Goal: Transaction & Acquisition: Purchase product/service

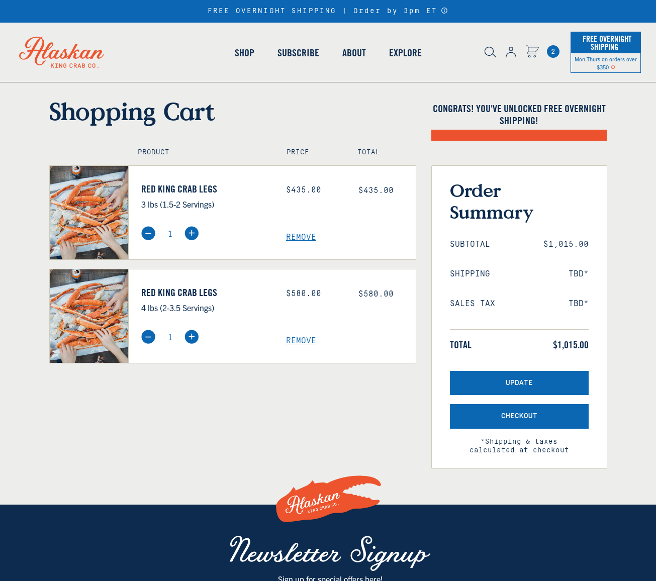
click at [297, 345] on span "Remove" at bounding box center [351, 341] width 130 height 10
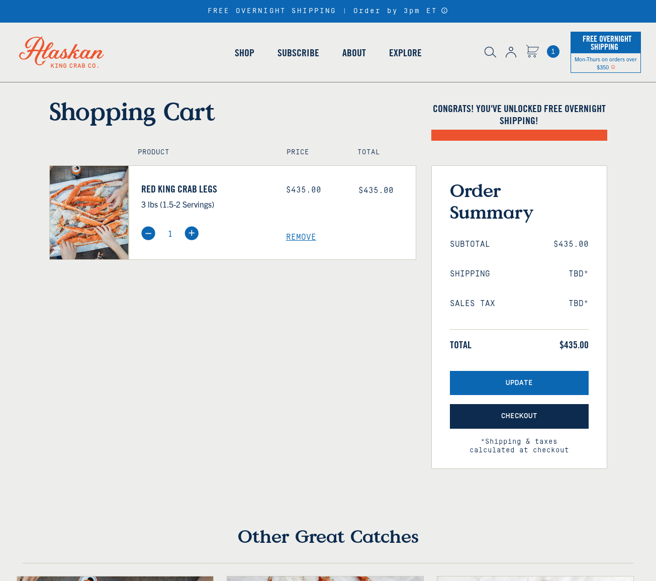
click at [520, 423] on button "Checkout" at bounding box center [519, 416] width 139 height 25
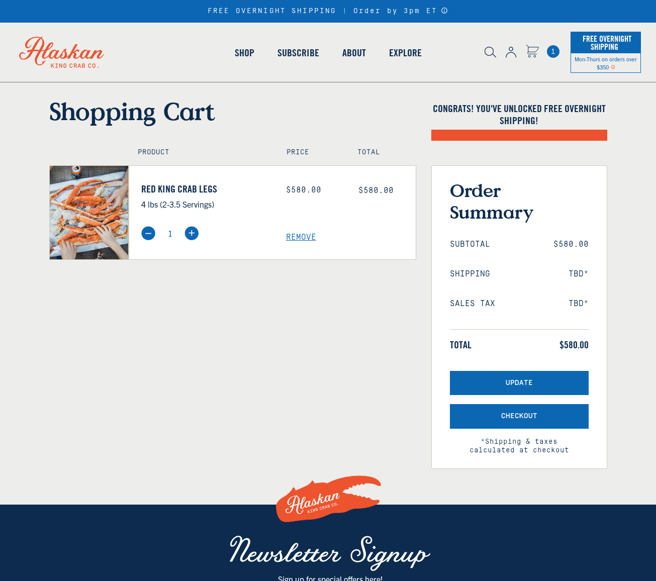
click at [298, 237] on span "Remove" at bounding box center [351, 238] width 130 height 10
select select "40826592231503"
select select "40826730905679"
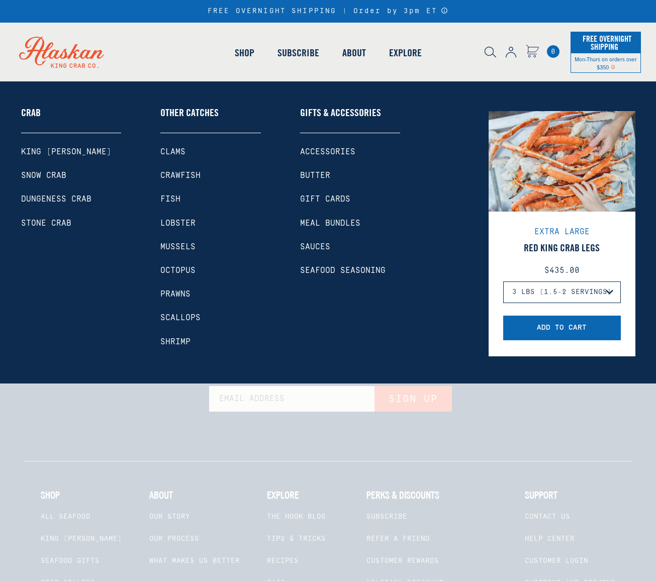
click at [37, 153] on link "King [PERSON_NAME]" at bounding box center [71, 152] width 101 height 10
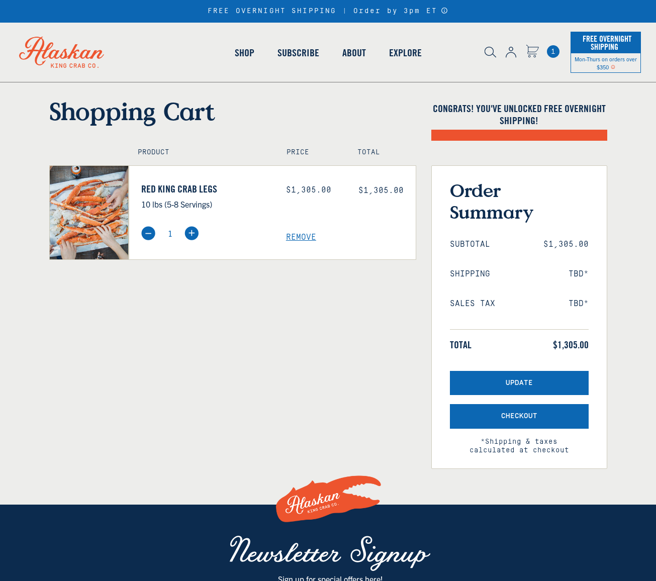
click at [297, 239] on span "Remove" at bounding box center [351, 238] width 130 height 10
select select "40826597245007"
select select "40826744897615"
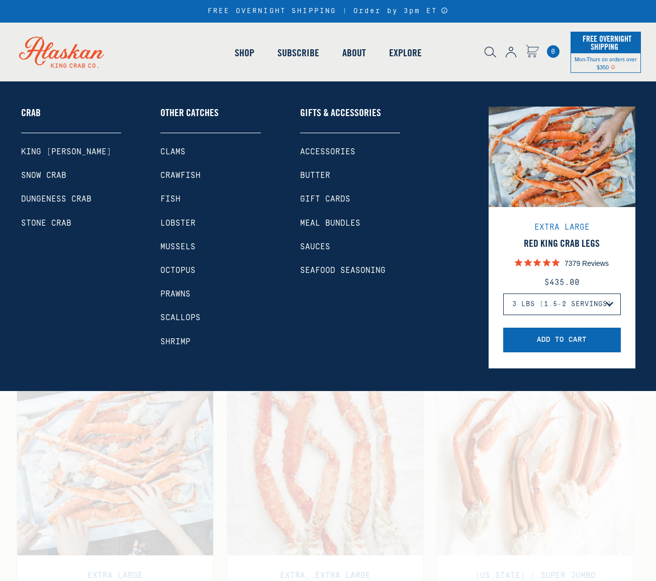
click at [54, 151] on link "King [PERSON_NAME]" at bounding box center [71, 152] width 101 height 10
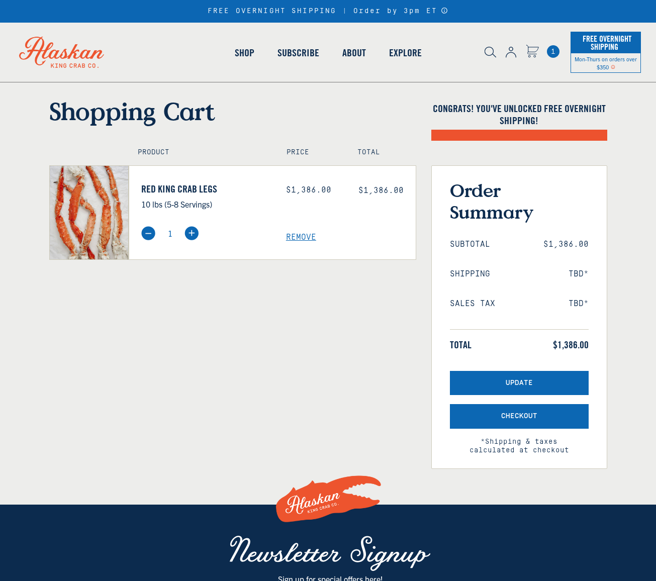
select select "40826597245007"
select select "40826744897615"
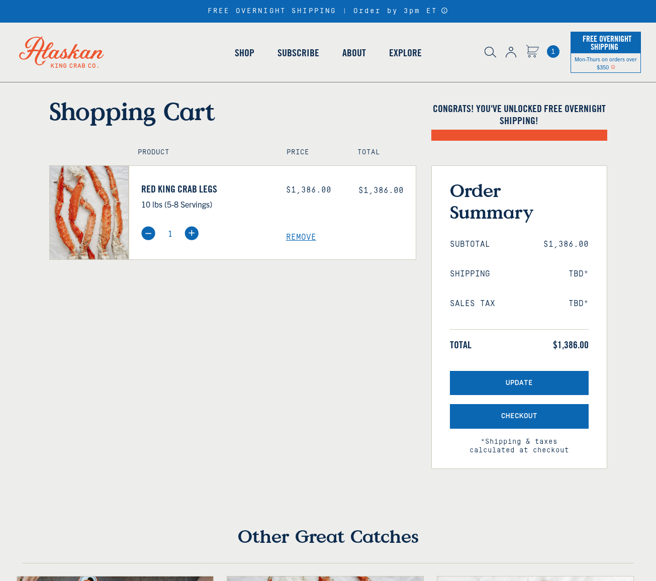
click at [299, 242] on span "Remove" at bounding box center [351, 238] width 130 height 10
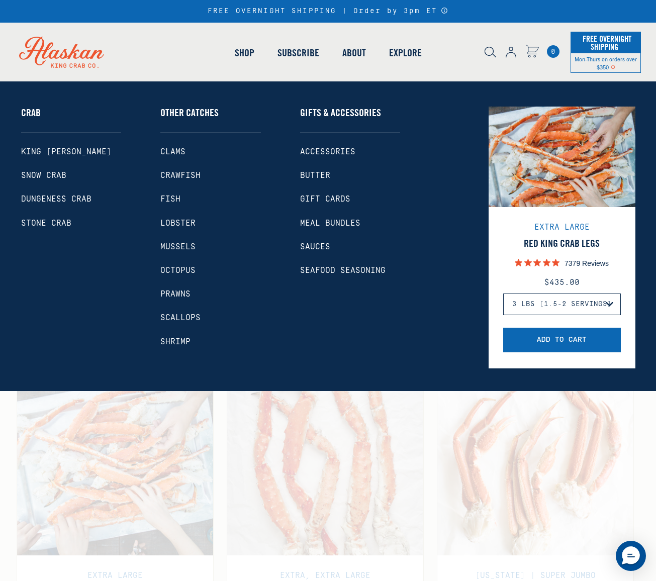
click at [36, 149] on link "King [PERSON_NAME]" at bounding box center [71, 152] width 101 height 10
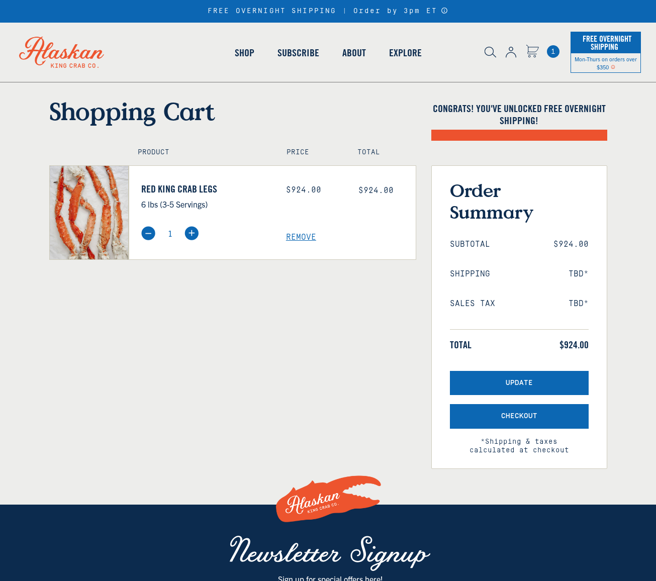
click at [245, 56] on link "Shop" at bounding box center [244, 52] width 43 height 57
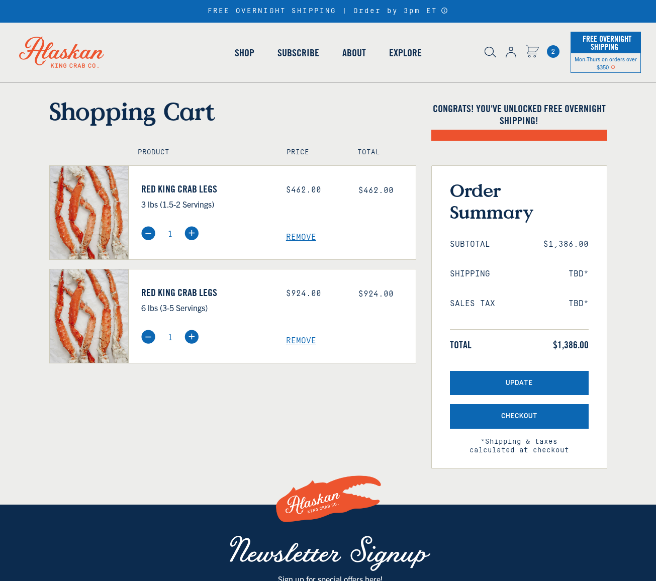
click at [295, 340] on span "Remove" at bounding box center [351, 341] width 130 height 10
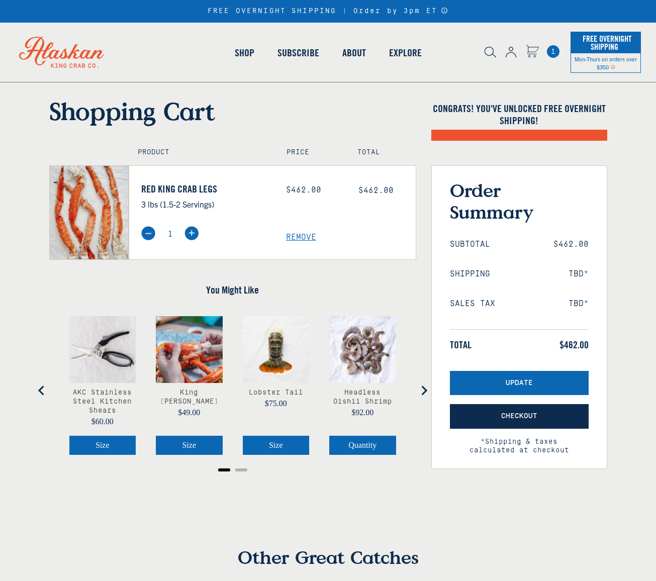
click at [475, 416] on button "Checkout" at bounding box center [519, 416] width 139 height 25
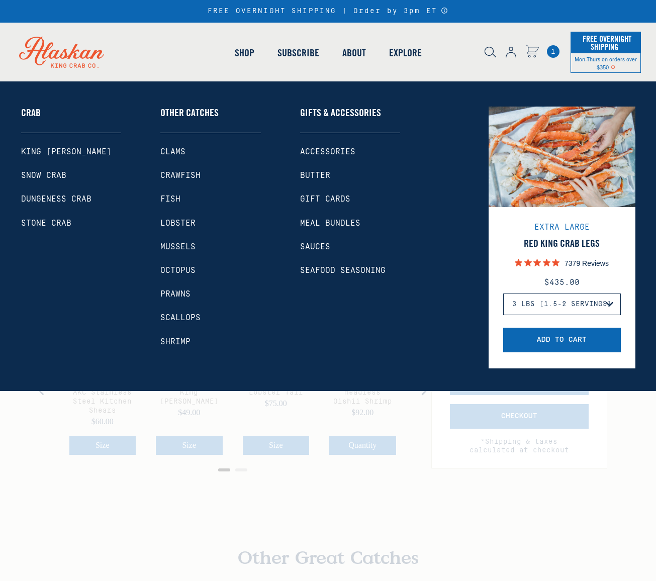
click at [237, 47] on link "Shop" at bounding box center [244, 52] width 43 height 57
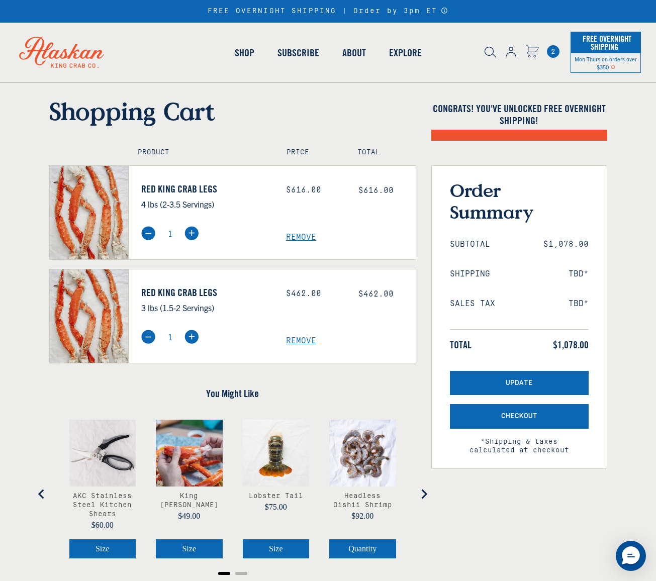
click at [302, 341] on span "Remove" at bounding box center [351, 341] width 130 height 10
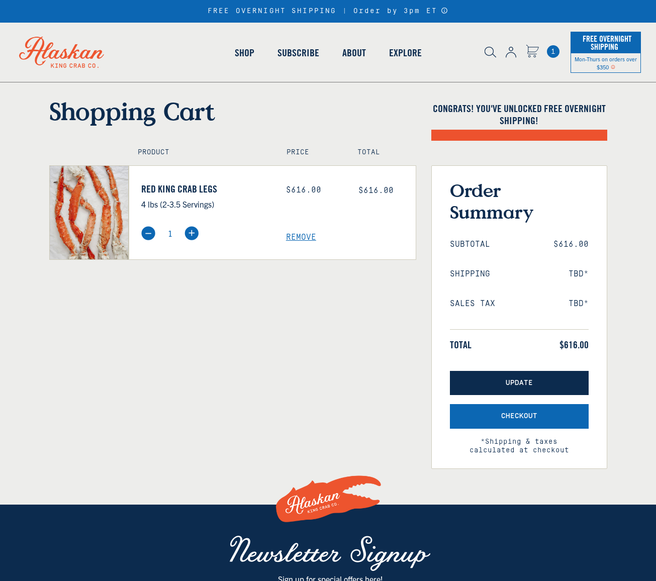
select select "40826592231503"
select select "40826730905679"
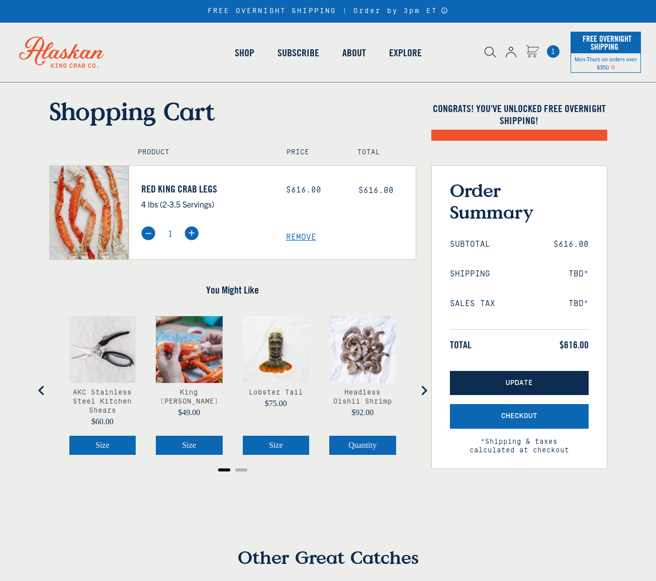
click at [487, 381] on button "Update" at bounding box center [519, 383] width 139 height 25
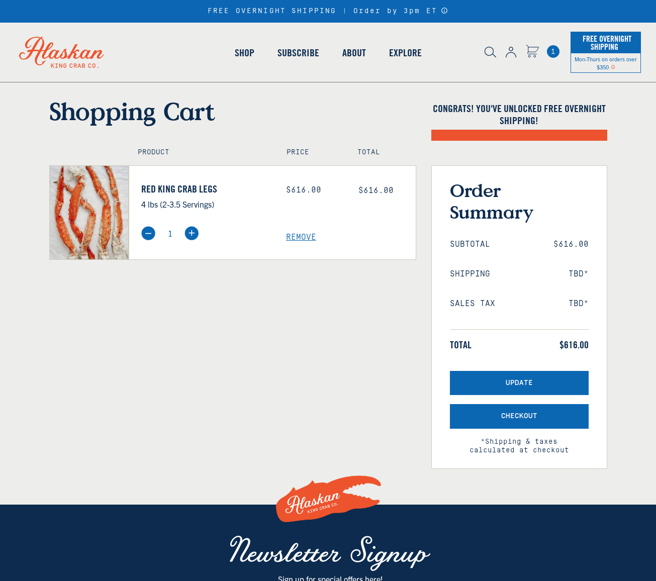
select select "40826592231503"
select select "40826730905679"
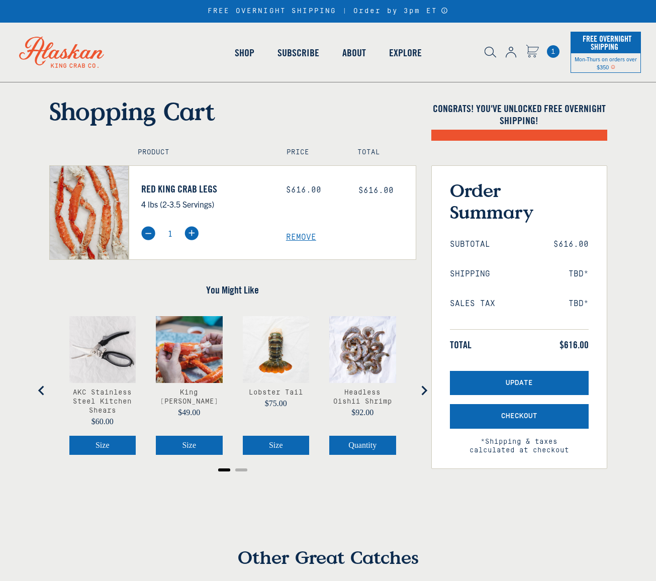
click at [192, 232] on img at bounding box center [191, 233] width 14 height 14
type input "2"
click at [501, 364] on div "Order Summary Subtotal $616.00 Shipping TBD* Sales Tax TBD* Total $616.00 Ship …" at bounding box center [519, 317] width 176 height 304
click at [495, 383] on button "Update" at bounding box center [519, 383] width 139 height 25
